Goal: Find specific page/section: Find specific page/section

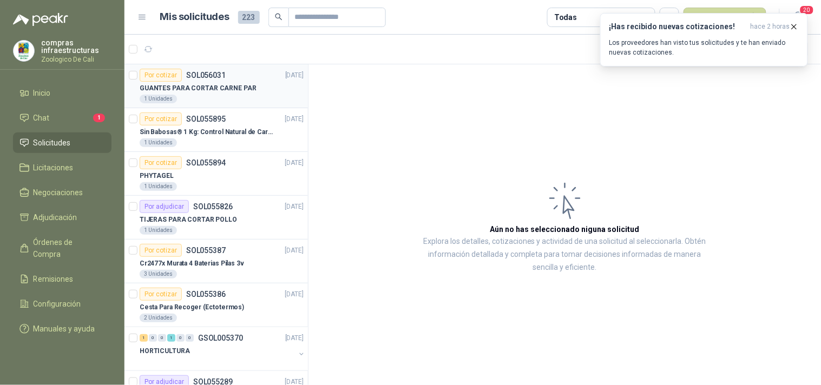
click at [206, 90] on p "GUANTES PARA CORTAR CARNE PAR" at bounding box center [198, 88] width 117 height 10
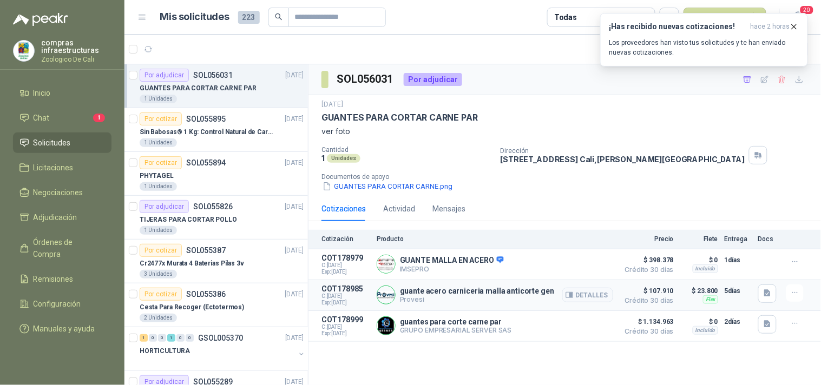
click at [388, 300] on img at bounding box center [386, 295] width 18 height 18
click at [440, 293] on p "guante acero carniceria malla anticorte gen" at bounding box center [477, 291] width 154 height 9
click at [440, 295] on p "guante acero carniceria malla anticorte gen" at bounding box center [477, 291] width 154 height 9
click at [359, 299] on span "C: [DATE]" at bounding box center [345, 296] width 49 height 6
click at [405, 299] on p "Provesi" at bounding box center [477, 299] width 154 height 8
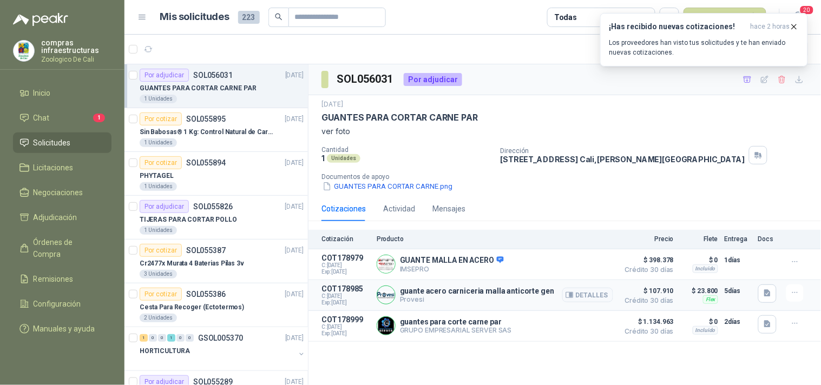
click at [374, 298] on article "COT178985 C: [DATE] Exp: [DATE] guante acero carniceria malla anticorte gen Pro…" at bounding box center [564, 295] width 512 height 31
click at [384, 298] on img at bounding box center [386, 295] width 18 height 18
click at [401, 327] on p "GRUPO EMPRESARIAL SERVER SAS" at bounding box center [456, 330] width 112 height 8
click at [589, 328] on button "Detalles" at bounding box center [587, 326] width 51 height 15
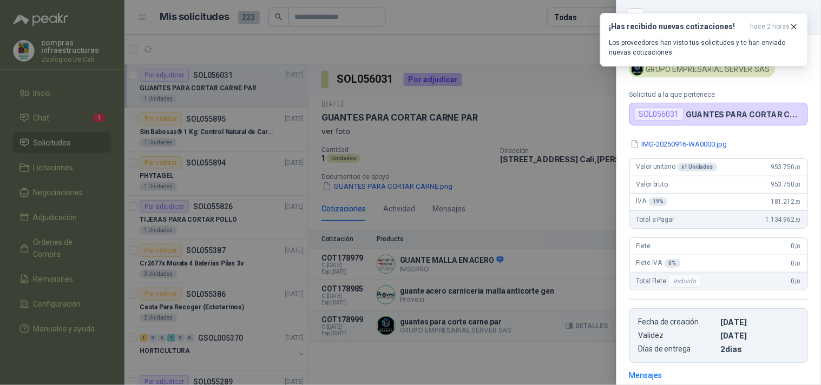
scroll to position [153, 0]
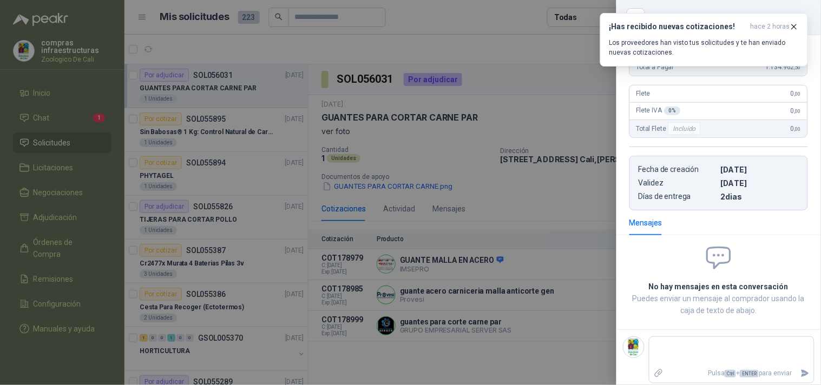
click at [234, 186] on div at bounding box center [410, 192] width 821 height 385
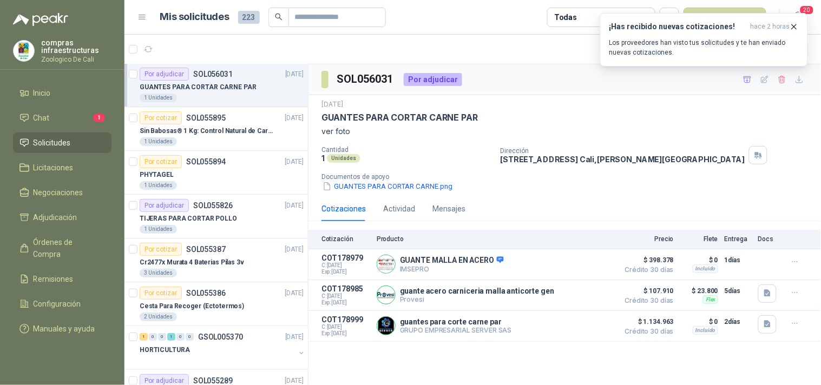
scroll to position [0, 0]
click at [209, 215] on p "TIJERAS PARA CORTAR POLLO" at bounding box center [188, 220] width 97 height 10
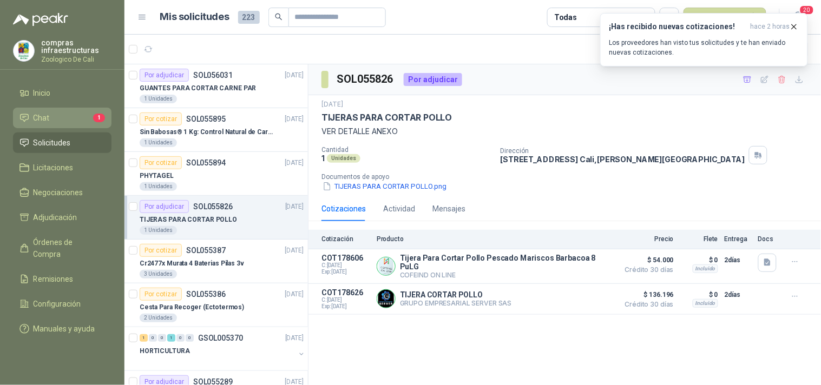
click at [39, 117] on span "Chat" at bounding box center [42, 118] width 16 height 12
